Goal: Transaction & Acquisition: Purchase product/service

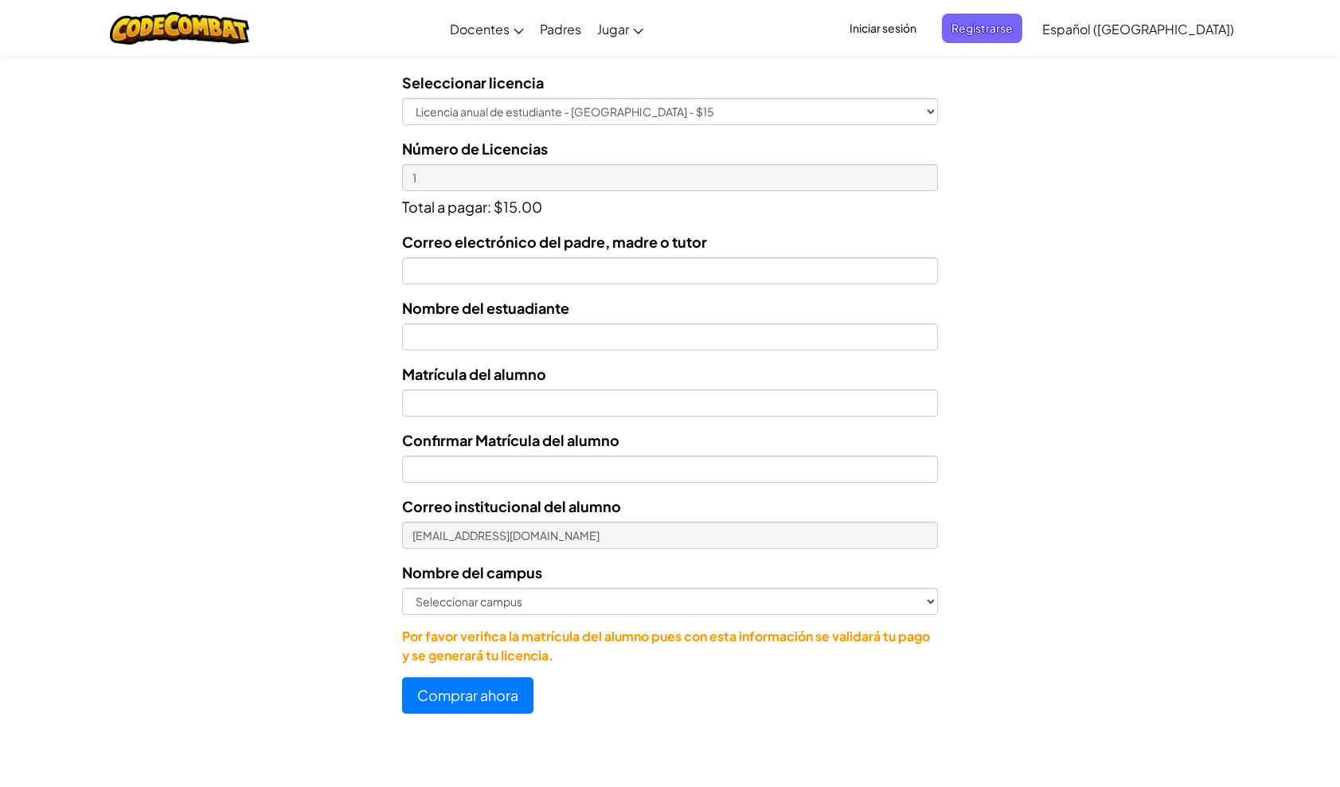
scroll to position [505, 0]
click at [604, 420] on div "Correo electrónico del padre, madre o tutor Nombre del estuadiante Matrícula de…" at bounding box center [670, 447] width 536 height 435
drag, startPoint x: 604, startPoint y: 415, endPoint x: 607, endPoint y: 447, distance: 32.0
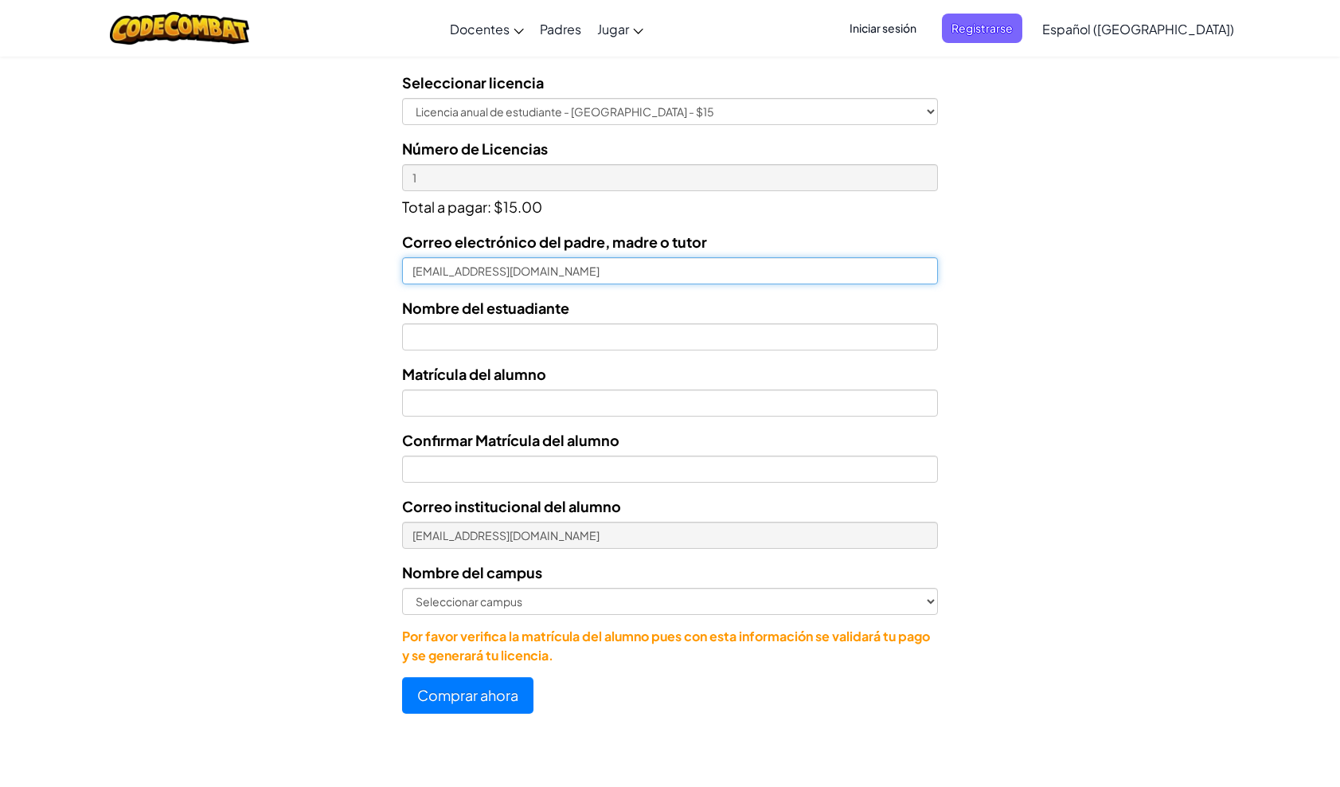
type input "yesimmercado@hotmail.com"
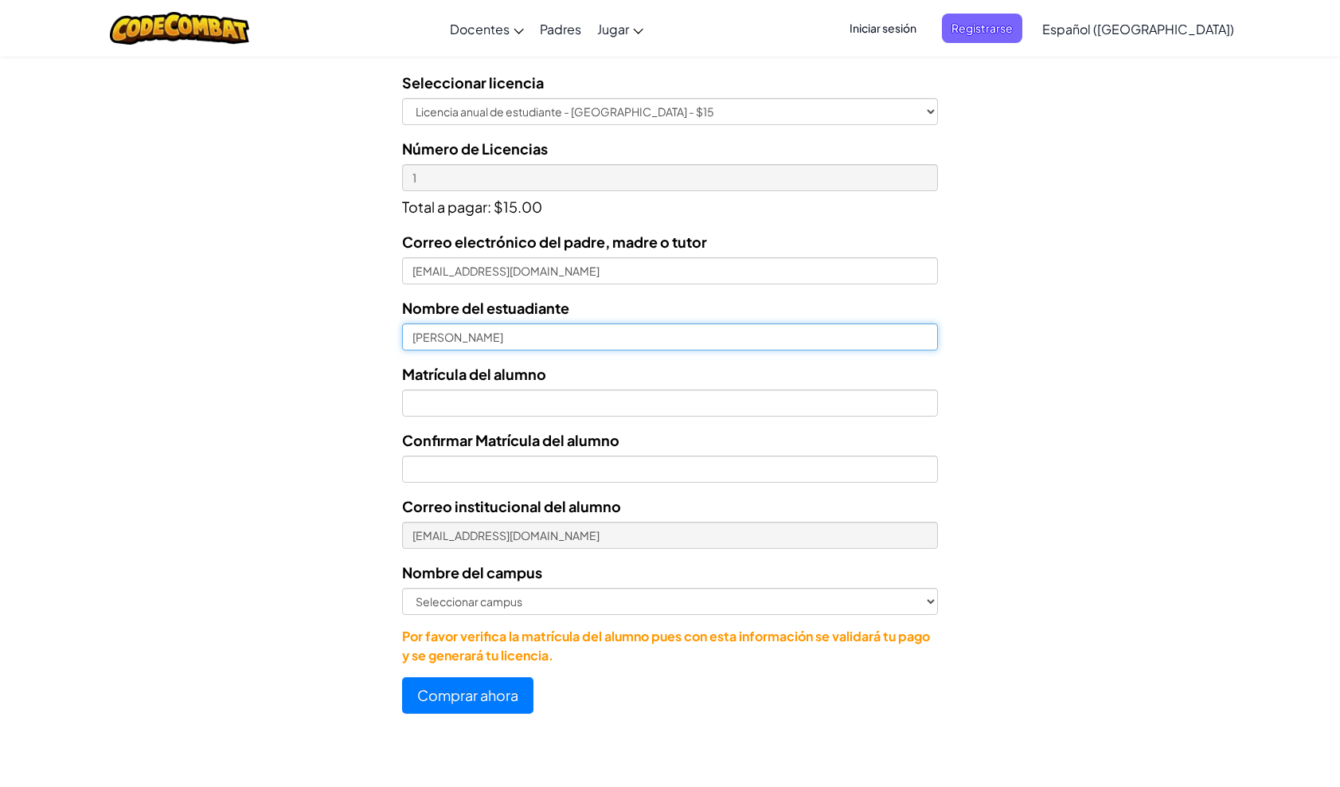
type input "Giancarlo"
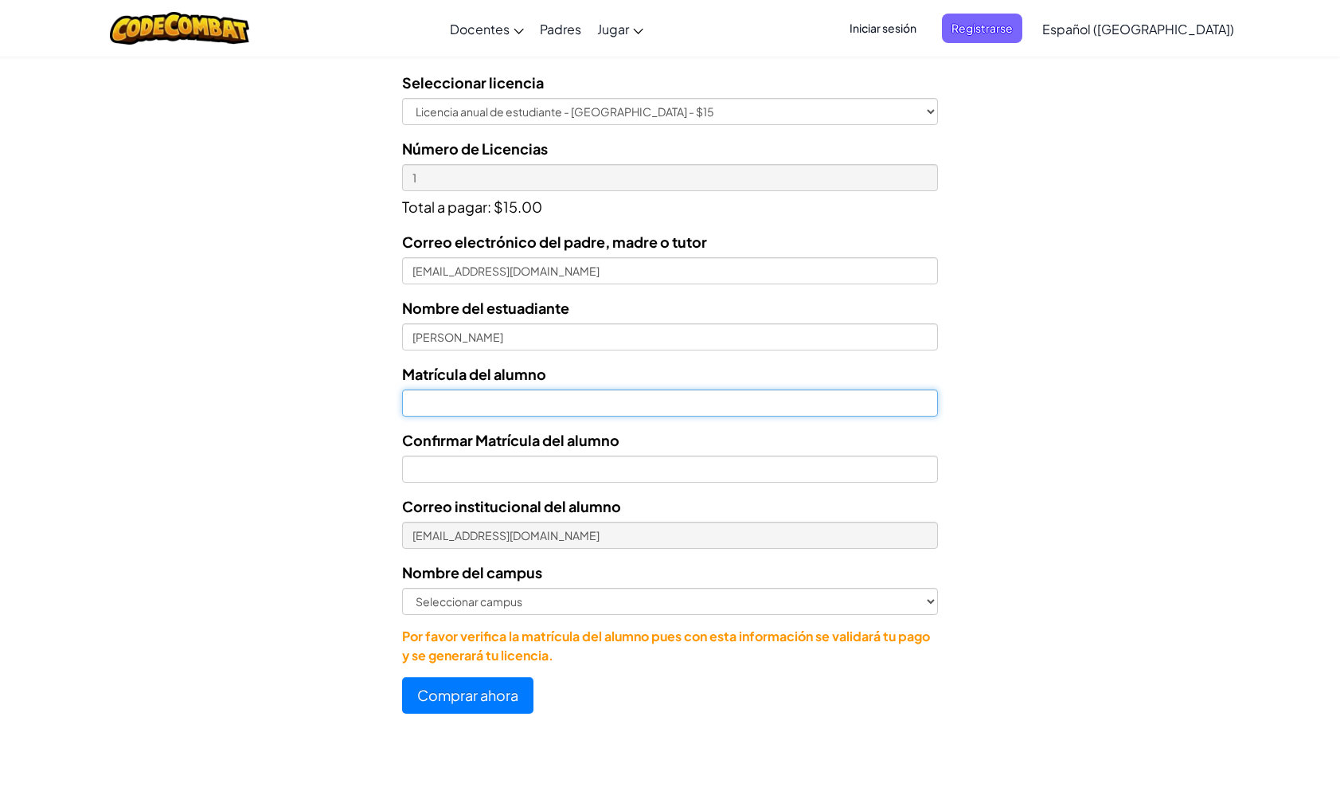
click at [577, 408] on input "Nombre del estuadiante" at bounding box center [670, 402] width 536 height 27
type input "0"
type input "07181767"
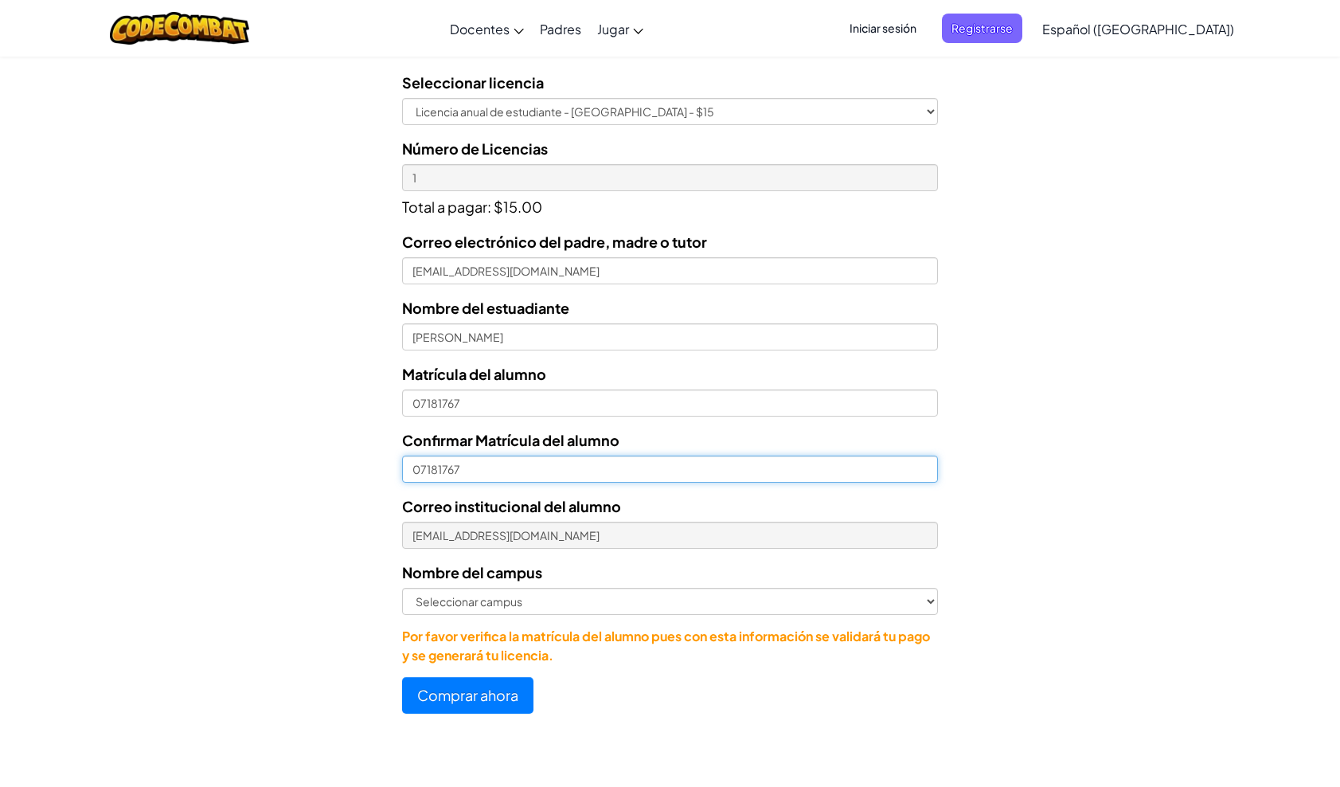
type input "07181767"
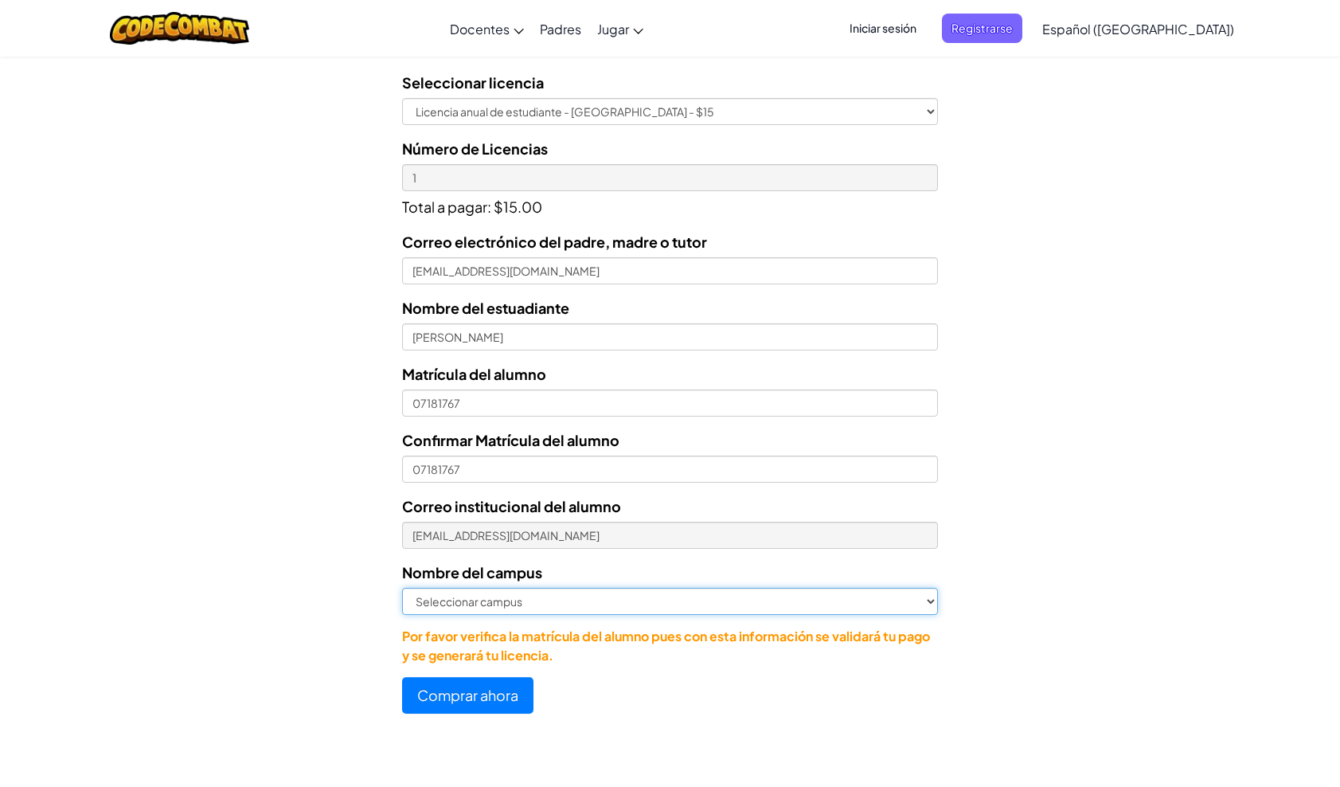
select select "Guadalupe"
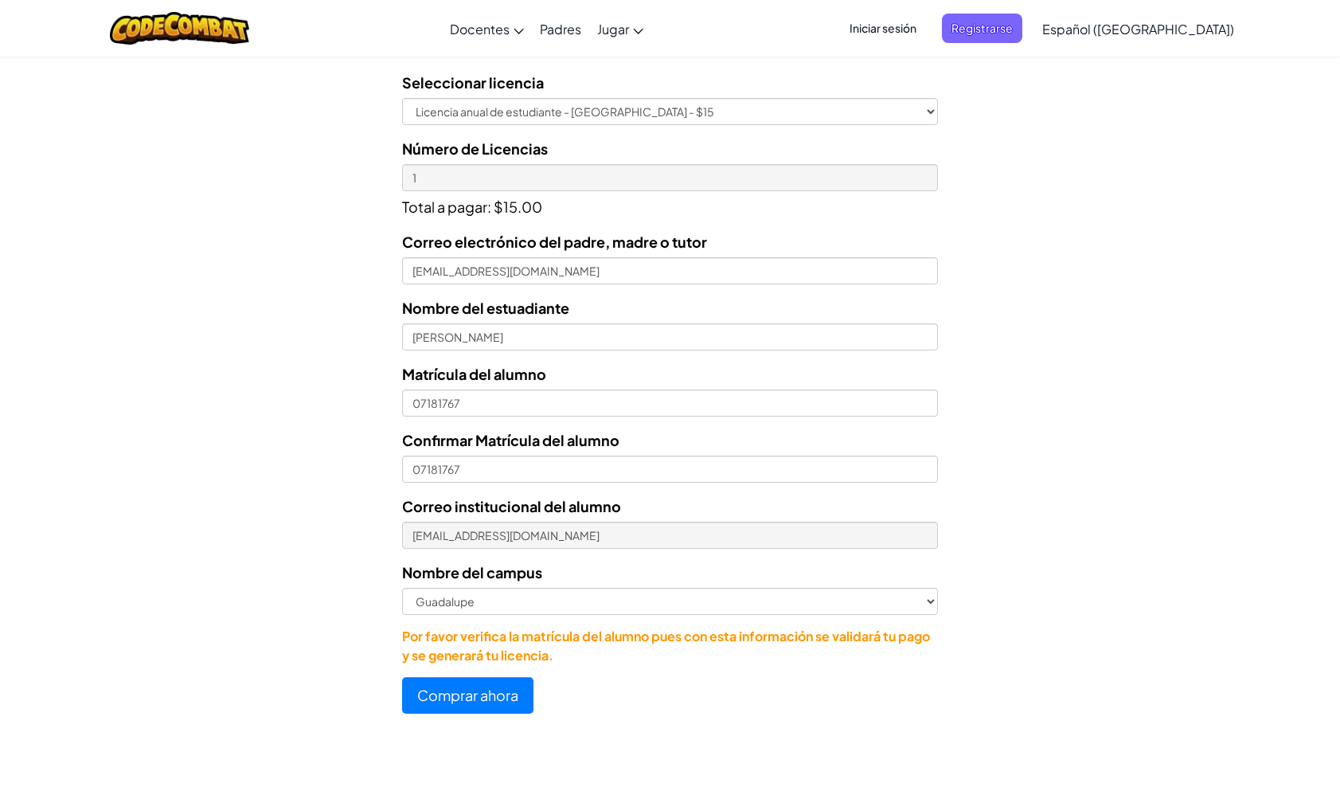
click at [488, 709] on button "Comprar ahora" at bounding box center [467, 695] width 131 height 37
